Goal: Transaction & Acquisition: Purchase product/service

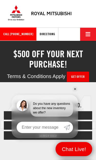
click at [75, 90] on link "✕" at bounding box center [75, 89] width 6 height 6
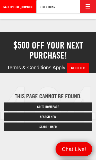
scroll to position [10, 0]
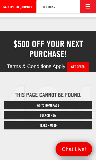
click at [46, 125] on link "Search Used" at bounding box center [48, 125] width 88 height 8
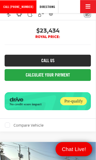
scroll to position [5487, 0]
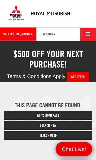
click at [52, 131] on link "Search Used" at bounding box center [48, 135] width 88 height 8
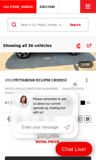
scroll to position [49, 0]
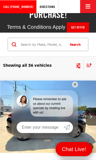
click at [76, 86] on link "✕" at bounding box center [75, 84] width 6 height 6
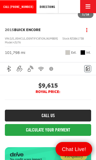
scroll to position [1632, 0]
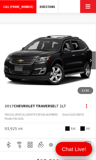
scroll to position [1802, 0]
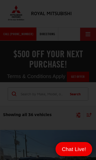
scroll to position [0, 0]
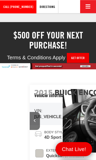
scroll to position [29, 0]
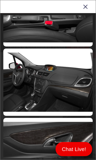
scroll to position [865, 0]
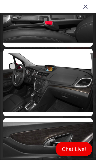
click at [86, 8] on icon "Close gallery" at bounding box center [85, 6] width 5 height 7
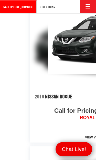
scroll to position [580, 0]
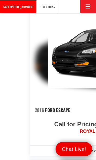
scroll to position [0, 0]
